Goal: Task Accomplishment & Management: Use online tool/utility

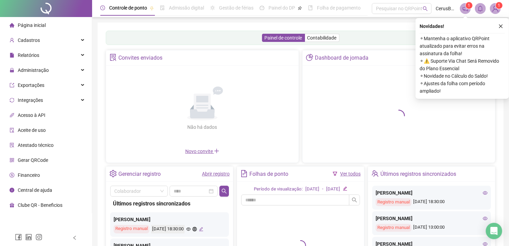
click at [490, 8] on img at bounding box center [495, 8] width 10 height 10
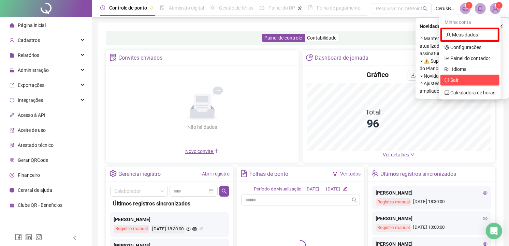
click at [449, 80] on span "Sair" at bounding box center [451, 79] width 14 height 5
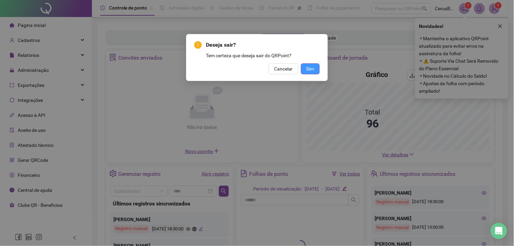
click at [315, 67] on button "Sim" at bounding box center [310, 68] width 19 height 11
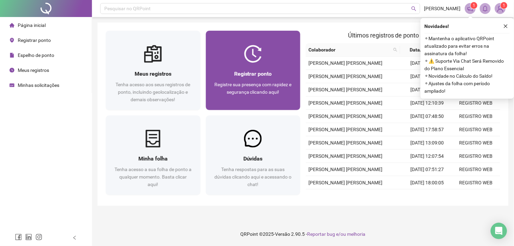
click at [258, 88] on div "Registre sua presença com rapidez e segurança clicando aqui!" at bounding box center [253, 92] width 78 height 23
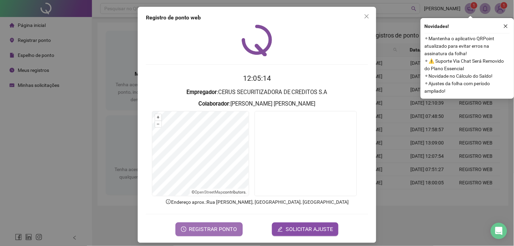
click at [229, 226] on span "REGISTRAR PONTO" at bounding box center [213, 229] width 48 height 8
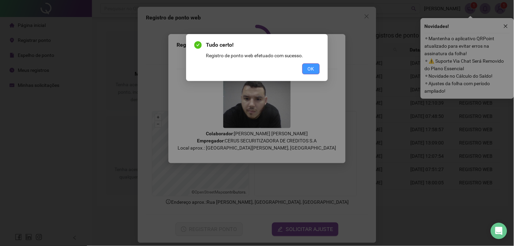
click at [311, 71] on span "OK" at bounding box center [311, 69] width 6 height 8
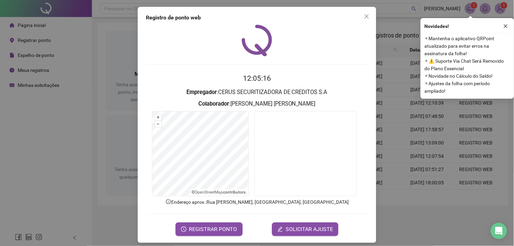
click at [434, 49] on span "⚬ Mantenha o aplicativo QRPoint atualizado para evitar erros na assinatura da f…" at bounding box center [467, 46] width 85 height 23
